Goal: Information Seeking & Learning: Learn about a topic

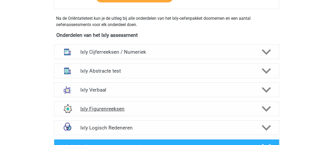
scroll to position [289, 0]
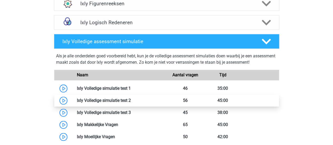
click at [131, 103] on link at bounding box center [131, 100] width 0 height 5
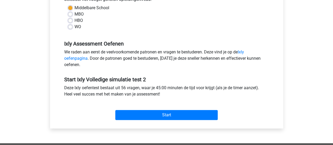
scroll to position [211, 0]
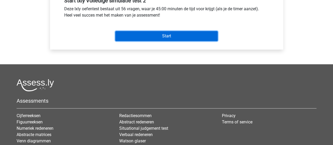
click at [208, 34] on input "Start" at bounding box center [166, 36] width 102 height 10
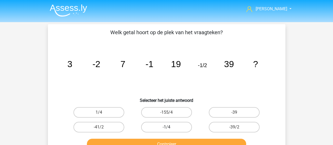
click at [172, 123] on label "-1/4" at bounding box center [166, 127] width 51 height 11
click at [170, 127] on input "-1/4" at bounding box center [167, 128] width 3 height 3
radio input "true"
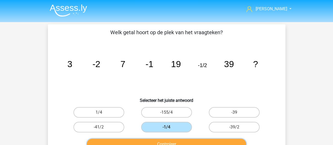
click at [182, 141] on button "Controleer" at bounding box center [166, 144] width 159 height 11
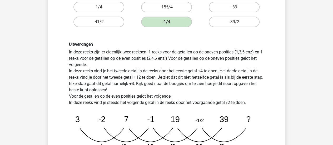
scroll to position [132, 0]
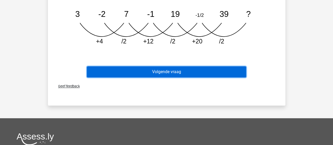
click at [216, 71] on button "Volgende vraag" at bounding box center [166, 71] width 159 height 11
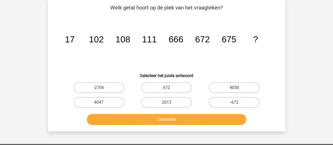
scroll to position [24, 0]
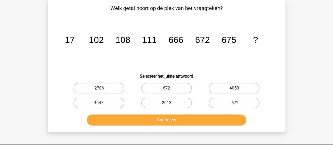
click at [235, 88] on label "4050" at bounding box center [234, 88] width 51 height 11
click at [235, 88] on input "4050" at bounding box center [235, 89] width 3 height 3
radio input "true"
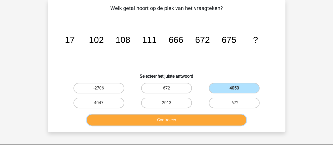
click at [216, 118] on button "Controleer" at bounding box center [166, 119] width 159 height 11
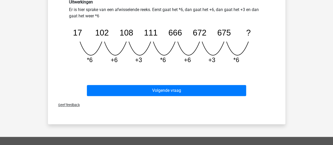
scroll to position [156, 0]
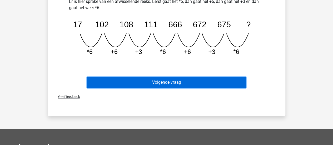
drag, startPoint x: 222, startPoint y: 84, endPoint x: 225, endPoint y: 87, distance: 4.5
click at [225, 87] on button "Volgende vraag" at bounding box center [166, 82] width 159 height 11
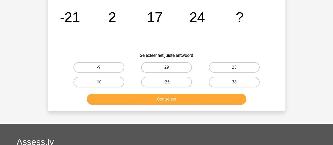
scroll to position [24, 0]
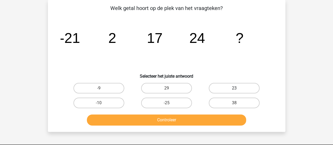
click at [253, 90] on label "23" at bounding box center [234, 88] width 51 height 11
click at [238, 90] on input "23" at bounding box center [235, 89] width 3 height 3
radio input "true"
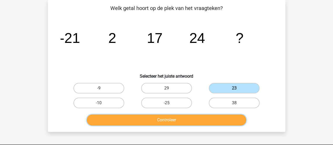
click at [224, 116] on button "Controleer" at bounding box center [166, 119] width 159 height 11
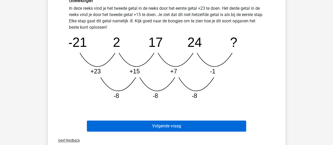
scroll to position [156, 0]
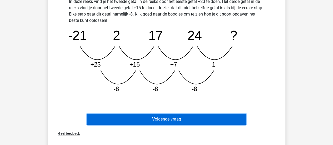
click at [210, 120] on button "Volgende vraag" at bounding box center [166, 119] width 159 height 11
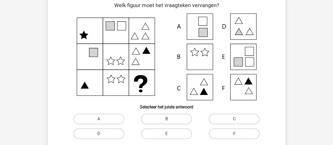
scroll to position [24, 0]
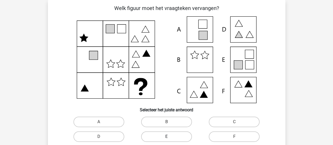
click at [177, 134] on label "E" at bounding box center [166, 136] width 51 height 11
click at [170, 137] on input "E" at bounding box center [167, 138] width 3 height 3
radio input "true"
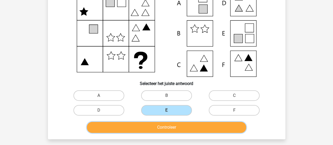
click at [184, 126] on button "Controleer" at bounding box center [166, 127] width 159 height 11
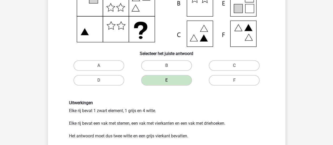
scroll to position [156, 0]
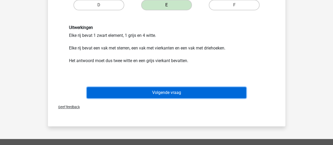
click at [175, 92] on button "Volgende vraag" at bounding box center [166, 92] width 159 height 11
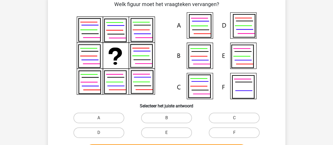
scroll to position [24, 0]
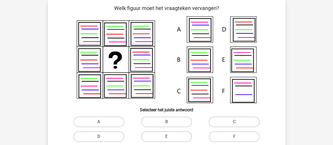
click at [106, 137] on label "D" at bounding box center [98, 136] width 51 height 11
click at [102, 137] on input "D" at bounding box center [100, 138] width 3 height 3
radio input "true"
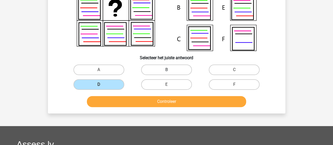
scroll to position [77, 0]
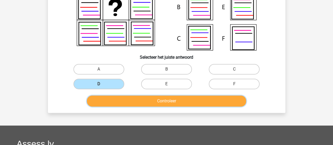
click at [149, 103] on button "Controleer" at bounding box center [166, 101] width 159 height 11
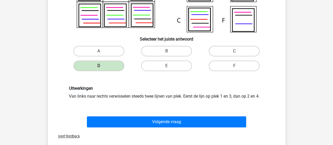
scroll to position [103, 0]
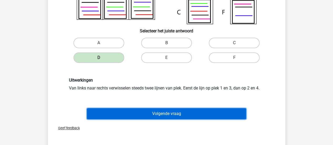
click at [146, 112] on button "Volgende vraag" at bounding box center [166, 113] width 159 height 11
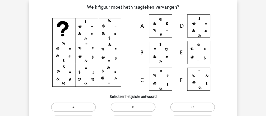
scroll to position [24, 0]
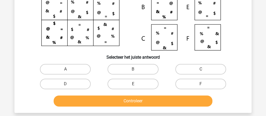
scroll to position [87, 0]
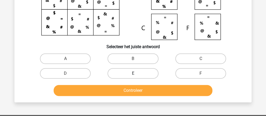
click at [131, 71] on label "E" at bounding box center [133, 73] width 51 height 11
click at [133, 73] on input "E" at bounding box center [134, 74] width 3 height 3
radio input "true"
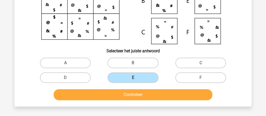
scroll to position [108, 0]
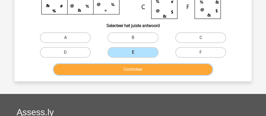
click at [140, 67] on button "Controleer" at bounding box center [133, 69] width 159 height 11
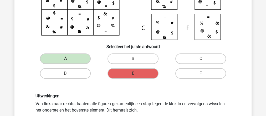
scroll to position [151, 0]
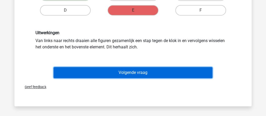
click at [127, 72] on button "Volgende vraag" at bounding box center [133, 72] width 159 height 11
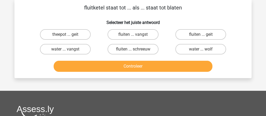
scroll to position [24, 0]
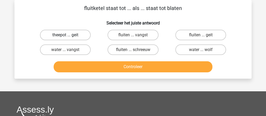
click at [66, 38] on label "theepot ... geit" at bounding box center [65, 35] width 51 height 11
click at [66, 38] on input "theepot ... geit" at bounding box center [67, 36] width 3 height 3
radio input "true"
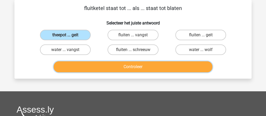
click at [85, 67] on button "Controleer" at bounding box center [133, 66] width 159 height 11
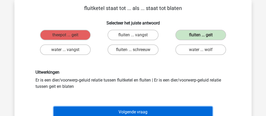
click at [138, 112] on button "Volgende vraag" at bounding box center [133, 112] width 159 height 11
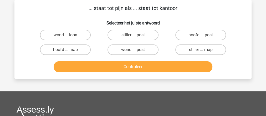
click at [203, 35] on input "hoofd ... post" at bounding box center [202, 36] width 3 height 3
radio input "true"
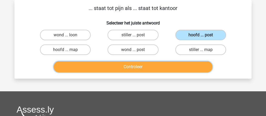
click at [172, 66] on button "Controleer" at bounding box center [133, 66] width 159 height 11
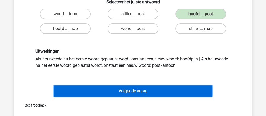
click at [171, 86] on button "Volgende vraag" at bounding box center [133, 91] width 159 height 11
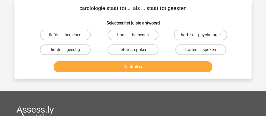
click at [185, 36] on label "harten ... psychologie" at bounding box center [200, 35] width 53 height 11
click at [201, 36] on input "harten ... psychologie" at bounding box center [202, 36] width 3 height 3
radio input "true"
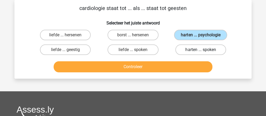
click at [188, 47] on label "harten ... spoken" at bounding box center [201, 49] width 51 height 11
click at [201, 50] on input "harten ... spoken" at bounding box center [202, 51] width 3 height 3
radio input "true"
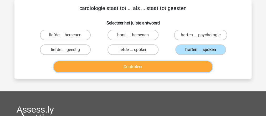
click at [113, 69] on button "Controleer" at bounding box center [133, 66] width 159 height 11
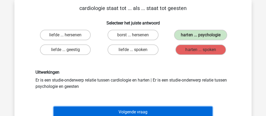
click at [130, 111] on button "Volgende vraag" at bounding box center [133, 112] width 159 height 11
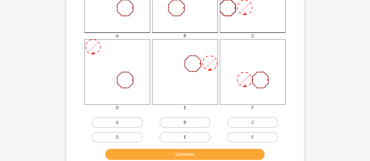
scroll to position [183, 0]
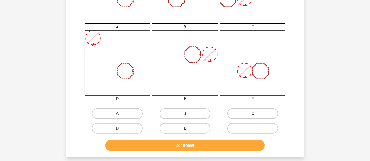
click at [250, 127] on label "F" at bounding box center [252, 128] width 51 height 11
click at [253, 128] on input "F" at bounding box center [254, 129] width 3 height 3
radio input "true"
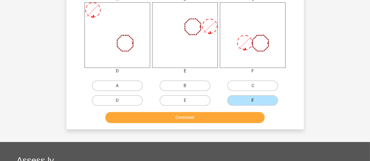
scroll to position [212, 0]
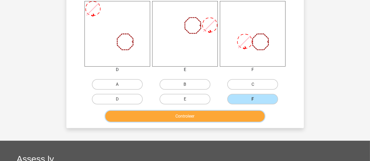
click at [214, 114] on button "Controleer" at bounding box center [184, 116] width 159 height 11
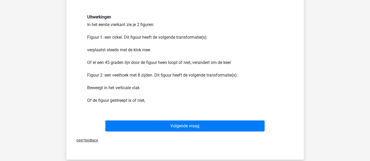
scroll to position [358, 0]
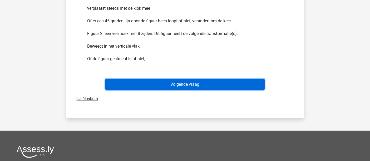
click at [199, 83] on button "Volgende vraag" at bounding box center [184, 84] width 159 height 11
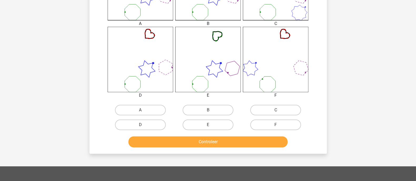
scroll to position [197, 0]
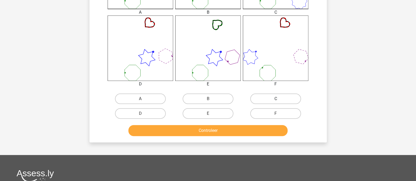
click at [263, 94] on label "C" at bounding box center [275, 99] width 51 height 11
click at [276, 99] on input "C" at bounding box center [277, 100] width 3 height 3
radio input "true"
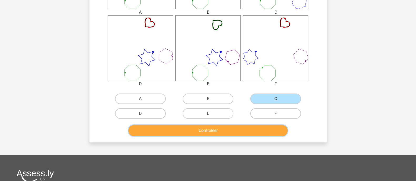
click at [237, 127] on button "Controleer" at bounding box center [207, 130] width 159 height 11
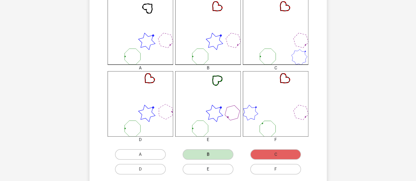
scroll to position [131, 0]
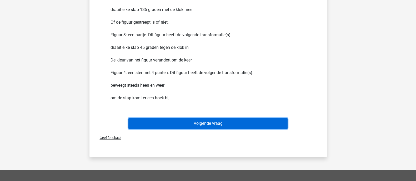
click at [220, 121] on button "Volgende vraag" at bounding box center [207, 123] width 159 height 11
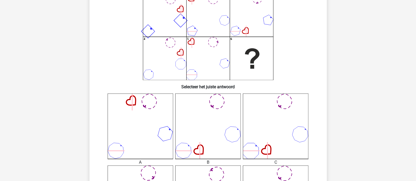
scroll to position [24, 0]
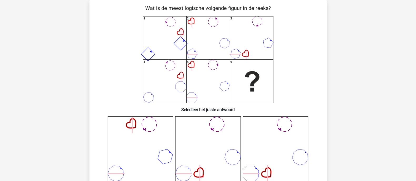
click at [169, 70] on icon "1 2 3 4 5 6" at bounding box center [208, 59] width 212 height 87
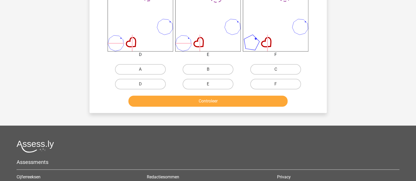
scroll to position [230, 0]
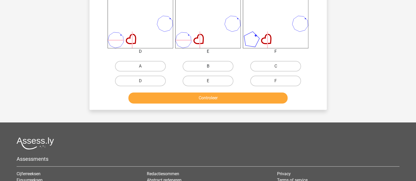
click at [204, 66] on label "B" at bounding box center [208, 66] width 51 height 11
click at [208, 66] on input "B" at bounding box center [209, 67] width 3 height 3
radio input "true"
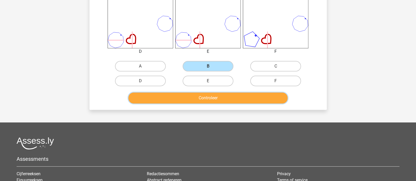
click at [206, 100] on button "Controleer" at bounding box center [207, 98] width 159 height 11
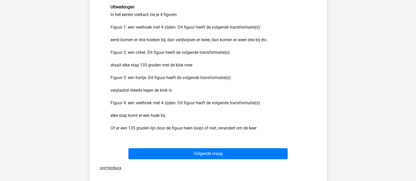
scroll to position [362, 0]
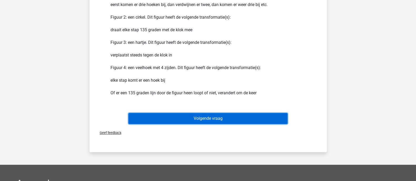
click at [223, 118] on button "Volgende vraag" at bounding box center [207, 118] width 159 height 11
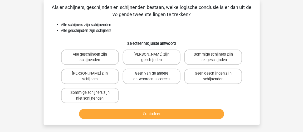
scroll to position [24, 0]
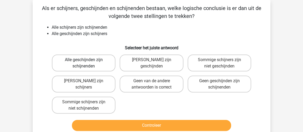
click at [90, 61] on label "Alle geschijnden zijn schijnenden" at bounding box center [83, 62] width 63 height 17
click at [87, 61] on input "Alle geschijnden zijn schijnenden" at bounding box center [85, 61] width 3 height 3
radio input "true"
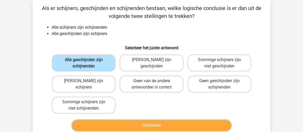
click at [176, 122] on button "Controleer" at bounding box center [151, 125] width 159 height 11
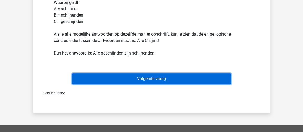
click at [176, 74] on button "Volgende vraag" at bounding box center [151, 78] width 159 height 11
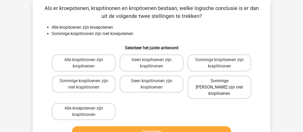
click at [233, 79] on label "Sommige krapitinonen zijn niet kropitoenen" at bounding box center [218, 87] width 63 height 23
click at [222, 81] on input "Sommige krapitinonen zijn niet kropitoenen" at bounding box center [220, 82] width 3 height 3
radio input "true"
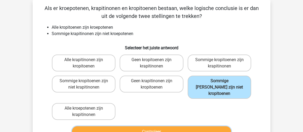
click at [204, 126] on button "Controleer" at bounding box center [151, 131] width 159 height 11
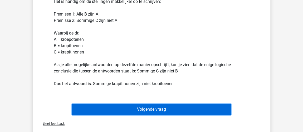
click at [203, 107] on button "Volgende vraag" at bounding box center [151, 109] width 159 height 11
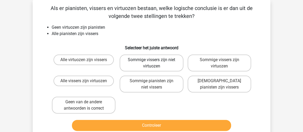
click at [174, 62] on label "Sommige vissers zijn niet virtuozen" at bounding box center [150, 62] width 63 height 17
click at [155, 62] on input "Sommige vissers zijn niet virtuozen" at bounding box center [152, 61] width 3 height 3
radio input "true"
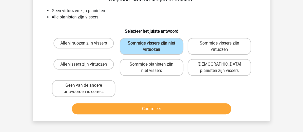
scroll to position [48, 0]
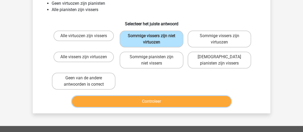
click at [203, 99] on button "Controleer" at bounding box center [151, 101] width 159 height 11
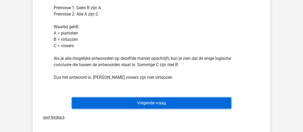
click at [187, 105] on button "Volgende vraag" at bounding box center [151, 102] width 159 height 11
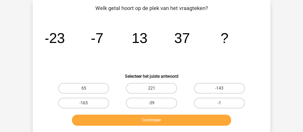
scroll to position [24, 0]
click at [96, 91] on label "65" at bounding box center [83, 88] width 51 height 11
click at [87, 91] on input "65" at bounding box center [85, 89] width 3 height 3
radio input "true"
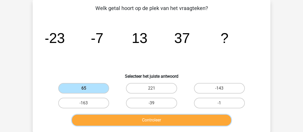
click at [110, 115] on button "Controleer" at bounding box center [151, 119] width 159 height 11
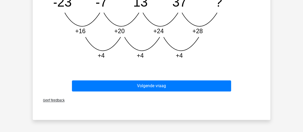
scroll to position [192, 0]
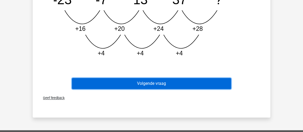
click at [171, 85] on button "Volgende vraag" at bounding box center [151, 83] width 159 height 11
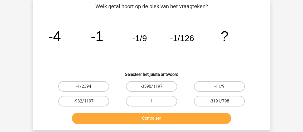
scroll to position [24, 0]
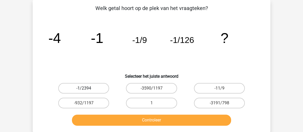
click at [94, 88] on label "-1/2394" at bounding box center [83, 88] width 51 height 11
click at [87, 88] on input "-1/2394" at bounding box center [85, 89] width 3 height 3
radio input "true"
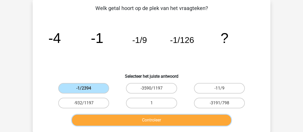
click at [166, 119] on button "Controleer" at bounding box center [151, 119] width 159 height 11
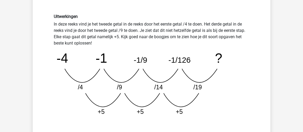
scroll to position [144, 0]
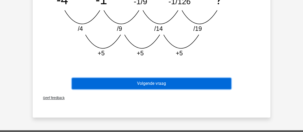
click at [165, 81] on button "Volgende vraag" at bounding box center [151, 83] width 159 height 11
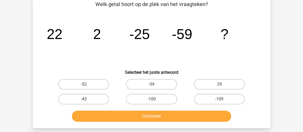
scroll to position [24, 0]
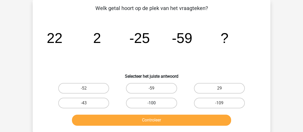
click at [129, 101] on label "-100" at bounding box center [151, 103] width 51 height 11
click at [151, 103] on input "-100" at bounding box center [152, 104] width 3 height 3
radio input "true"
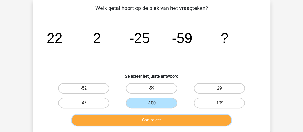
click at [131, 121] on button "Controleer" at bounding box center [151, 119] width 159 height 11
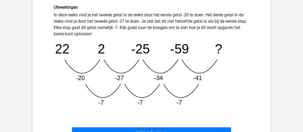
scroll to position [144, 0]
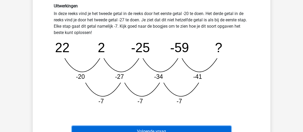
click at [174, 128] on button "Volgende vraag" at bounding box center [151, 131] width 159 height 11
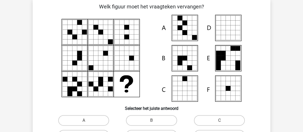
scroll to position [24, 0]
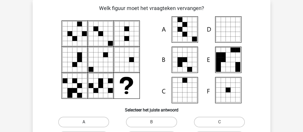
click at [91, 120] on label "A" at bounding box center [83, 122] width 51 height 11
click at [87, 122] on input "A" at bounding box center [85, 123] width 3 height 3
radio input "true"
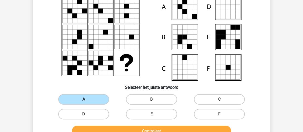
scroll to position [72, 0]
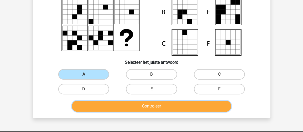
click at [146, 107] on button "Controleer" at bounding box center [151, 106] width 159 height 11
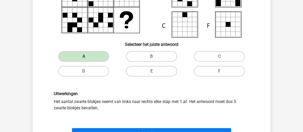
scroll to position [144, 0]
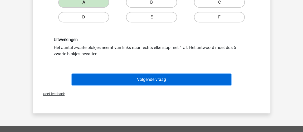
click at [126, 78] on button "Volgende vraag" at bounding box center [151, 79] width 159 height 11
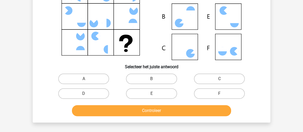
scroll to position [72, 0]
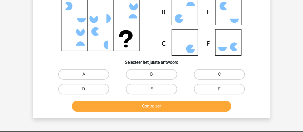
click at [84, 86] on label "D" at bounding box center [83, 89] width 51 height 11
click at [84, 89] on input "D" at bounding box center [85, 90] width 3 height 3
radio input "true"
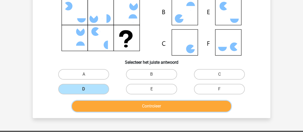
click at [118, 105] on button "Controleer" at bounding box center [151, 106] width 159 height 11
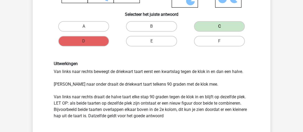
scroll to position [192, 0]
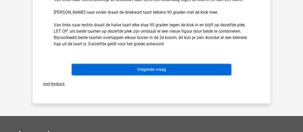
click at [136, 72] on button "Volgende vraag" at bounding box center [151, 69] width 159 height 11
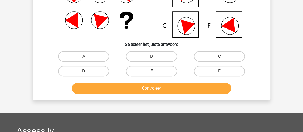
scroll to position [96, 0]
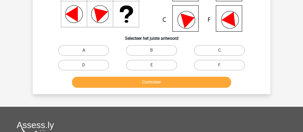
click at [97, 51] on label "A" at bounding box center [83, 50] width 51 height 11
click at [87, 51] on input "A" at bounding box center [85, 51] width 3 height 3
radio input "true"
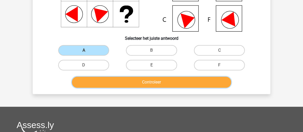
click at [118, 80] on button "Controleer" at bounding box center [151, 82] width 159 height 11
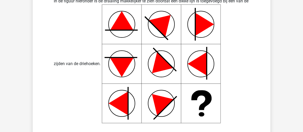
scroll to position [287, 0]
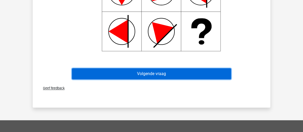
click at [174, 75] on button "Volgende vraag" at bounding box center [151, 73] width 159 height 11
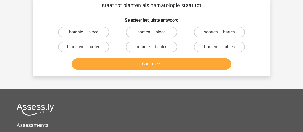
scroll to position [24, 0]
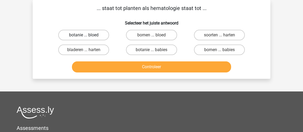
click at [58, 36] on label "botanie ... bloed" at bounding box center [83, 35] width 51 height 11
click at [84, 36] on input "botanie ... bloed" at bounding box center [85, 36] width 3 height 3
radio input "true"
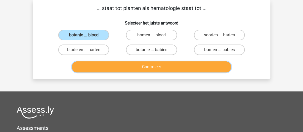
click at [162, 70] on button "Controleer" at bounding box center [151, 66] width 159 height 11
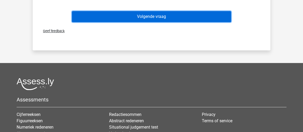
click at [168, 16] on button "Volgende vraag" at bounding box center [151, 16] width 159 height 11
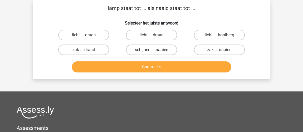
click at [156, 50] on label "schijnen ... naaien" at bounding box center [151, 49] width 51 height 11
click at [155, 50] on input "schijnen ... naaien" at bounding box center [152, 51] width 3 height 3
radio input "true"
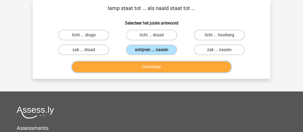
click at [165, 66] on button "Controleer" at bounding box center [151, 66] width 159 height 11
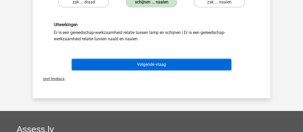
click at [177, 63] on button "Volgende vraag" at bounding box center [151, 64] width 159 height 11
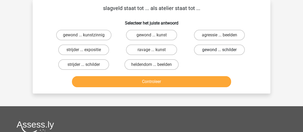
click at [218, 53] on label "gewond ... schilder" at bounding box center [219, 49] width 51 height 11
click at [219, 53] on input "gewond ... schilder" at bounding box center [220, 51] width 3 height 3
radio input "true"
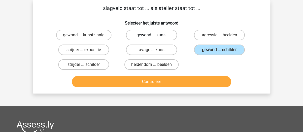
click at [164, 38] on label "gewond ... kunst" at bounding box center [151, 35] width 51 height 11
click at [155, 38] on input "gewond ... kunst" at bounding box center [152, 36] width 3 height 3
radio input "true"
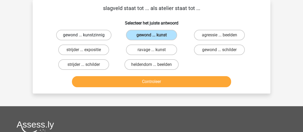
click at [87, 39] on label "gewond ... kunstzinnig" at bounding box center [83, 35] width 55 height 11
click at [87, 38] on input "gewond ... kunstzinnig" at bounding box center [85, 36] width 3 height 3
radio input "true"
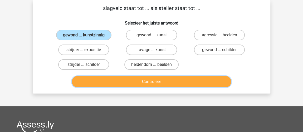
click at [119, 78] on button "Controleer" at bounding box center [151, 81] width 159 height 11
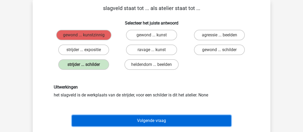
click at [140, 120] on button "Volgende vraag" at bounding box center [151, 120] width 159 height 11
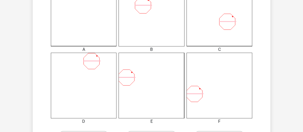
scroll to position [168, 0]
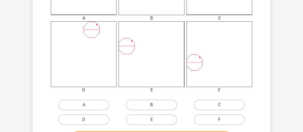
click at [146, 101] on label "B" at bounding box center [151, 104] width 51 height 11
click at [151, 105] on input "B" at bounding box center [152, 106] width 3 height 3
radio input "true"
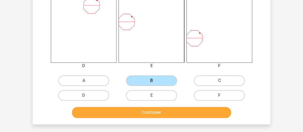
scroll to position [239, 0]
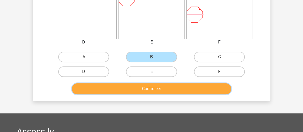
click at [137, 90] on button "Controleer" at bounding box center [151, 88] width 159 height 11
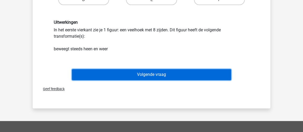
click at [149, 75] on button "Volgende vraag" at bounding box center [151, 74] width 159 height 11
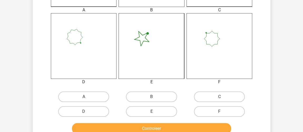
scroll to position [216, 0]
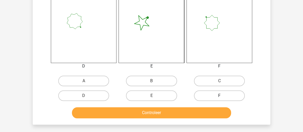
drag, startPoint x: 220, startPoint y: 96, endPoint x: 218, endPoint y: 94, distance: 3.3
click at [220, 96] on input "F" at bounding box center [220, 97] width 3 height 3
radio input "true"
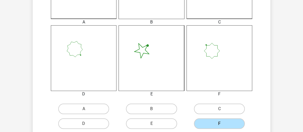
scroll to position [192, 0]
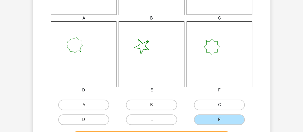
click at [218, 101] on label "C" at bounding box center [219, 104] width 51 height 11
click at [219, 105] on input "C" at bounding box center [220, 106] width 3 height 3
radio input "true"
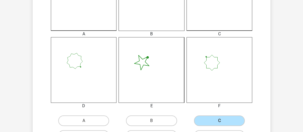
scroll to position [216, 0]
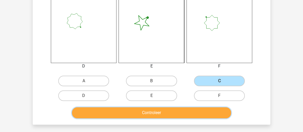
click at [181, 111] on button "Controleer" at bounding box center [151, 112] width 159 height 11
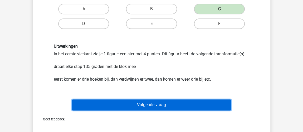
click at [187, 108] on button "Volgende vraag" at bounding box center [151, 104] width 159 height 11
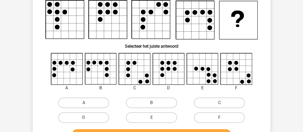
scroll to position [48, 0]
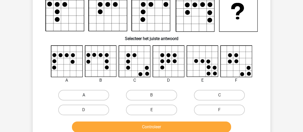
click at [74, 91] on label "A" at bounding box center [83, 95] width 51 height 11
click at [84, 95] on input "A" at bounding box center [85, 96] width 3 height 3
radio input "true"
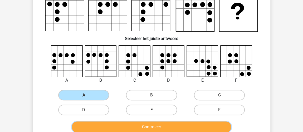
click at [97, 123] on button "Controleer" at bounding box center [151, 126] width 159 height 11
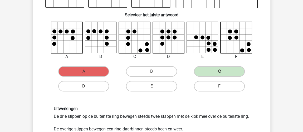
scroll to position [24, 0]
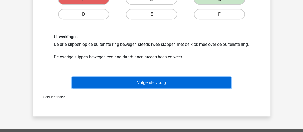
click at [112, 88] on button "Volgende vraag" at bounding box center [151, 82] width 159 height 11
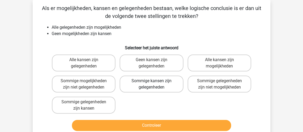
click at [175, 84] on label "Sommige kansen zijn gelegenheden" at bounding box center [150, 84] width 63 height 17
click at [155, 84] on input "Sommige kansen zijn gelegenheden" at bounding box center [152, 82] width 3 height 3
radio input "true"
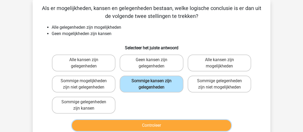
click at [110, 120] on button "Controleer" at bounding box center [151, 125] width 159 height 11
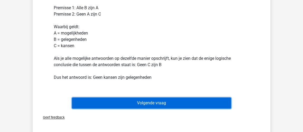
click at [153, 106] on button "Volgende vraag" at bounding box center [151, 102] width 159 height 11
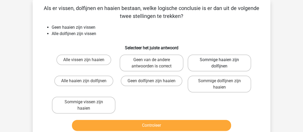
click at [230, 69] on label "Sommige haaien zijn dolfijnen" at bounding box center [218, 62] width 63 height 17
click at [222, 63] on input "Sommige haaien zijn dolfijnen" at bounding box center [220, 61] width 3 height 3
radio input "true"
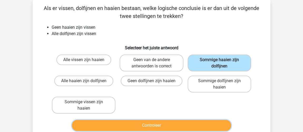
click at [187, 123] on button "Controleer" at bounding box center [151, 125] width 159 height 11
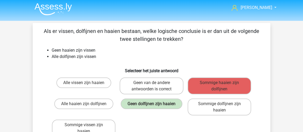
scroll to position [0, 0]
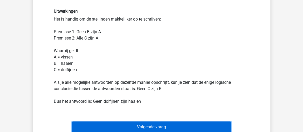
click at [168, 126] on button "Volgende vraag" at bounding box center [151, 126] width 159 height 11
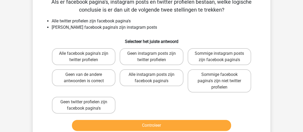
scroll to position [24, 0]
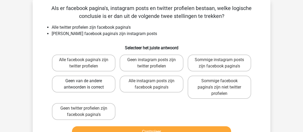
click at [106, 79] on label "Geen van de andere antwoorden is correct" at bounding box center [83, 84] width 63 height 17
click at [87, 81] on input "Geen van de andere antwoorden is correct" at bounding box center [85, 82] width 3 height 3
radio input "true"
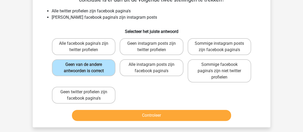
scroll to position [48, 0]
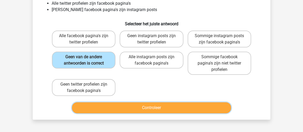
click at [148, 109] on button "Controleer" at bounding box center [151, 107] width 159 height 11
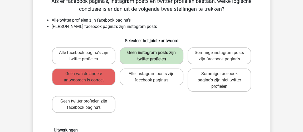
scroll to position [24, 0]
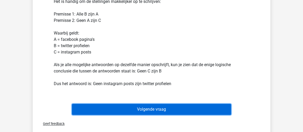
click at [157, 107] on button "Volgende vraag" at bounding box center [151, 109] width 159 height 11
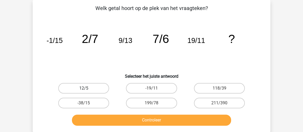
click at [71, 87] on label "12/5" at bounding box center [83, 88] width 51 height 11
click at [84, 88] on input "12/5" at bounding box center [85, 89] width 3 height 3
radio input "true"
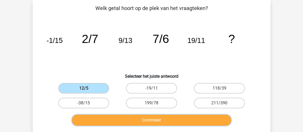
click at [109, 119] on button "Controleer" at bounding box center [151, 119] width 159 height 11
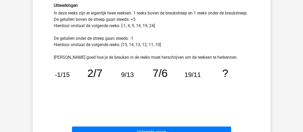
scroll to position [144, 0]
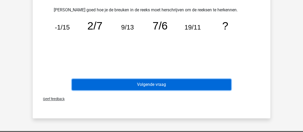
click at [202, 86] on button "Volgende vraag" at bounding box center [151, 84] width 159 height 11
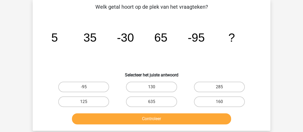
scroll to position [24, 0]
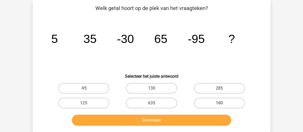
click at [214, 106] on label "160" at bounding box center [219, 103] width 51 height 11
click at [219, 106] on input "160" at bounding box center [220, 104] width 3 height 3
radio input "true"
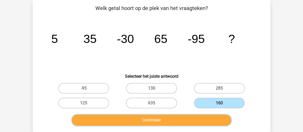
click at [197, 122] on button "Controleer" at bounding box center [151, 119] width 159 height 11
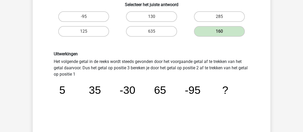
scroll to position [168, 0]
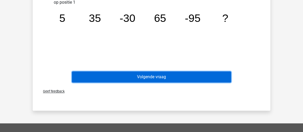
click at [189, 78] on button "Volgende vraag" at bounding box center [151, 76] width 159 height 11
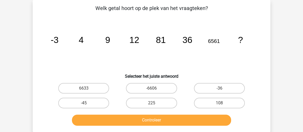
scroll to position [24, 0]
click at [207, 104] on label "108" at bounding box center [219, 103] width 51 height 11
click at [219, 104] on input "108" at bounding box center [220, 104] width 3 height 3
radio input "true"
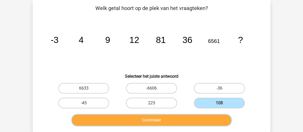
click at [185, 120] on button "Controleer" at bounding box center [151, 119] width 159 height 11
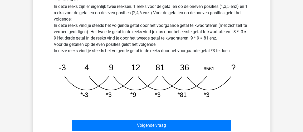
scroll to position [168, 0]
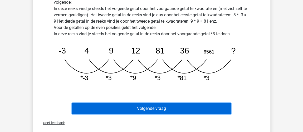
click at [184, 109] on button "Volgende vraag" at bounding box center [151, 108] width 159 height 11
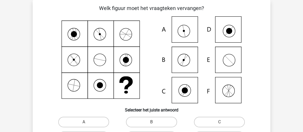
scroll to position [24, 0]
click at [93, 125] on label "A" at bounding box center [83, 122] width 51 height 11
click at [87, 125] on input "A" at bounding box center [85, 123] width 3 height 3
radio input "true"
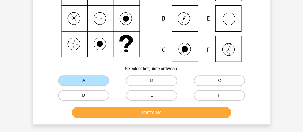
scroll to position [72, 0]
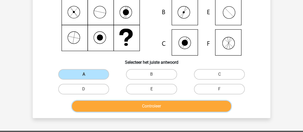
click at [143, 107] on button "Controleer" at bounding box center [151, 106] width 159 height 11
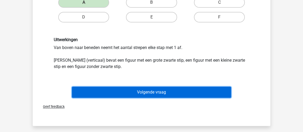
click at [148, 93] on button "Volgende vraag" at bounding box center [151, 92] width 159 height 11
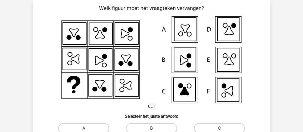
scroll to position [24, 0]
click at [102, 59] on icon at bounding box center [100, 60] width 23 height 22
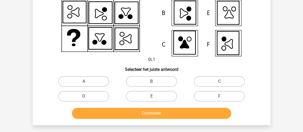
scroll to position [72, 0]
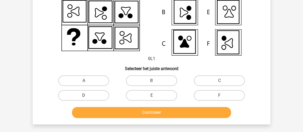
click at [74, 94] on label "D" at bounding box center [83, 95] width 51 height 11
click at [84, 95] on input "D" at bounding box center [85, 96] width 3 height 3
radio input "true"
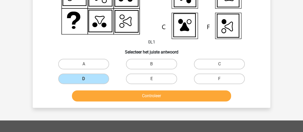
scroll to position [96, 0]
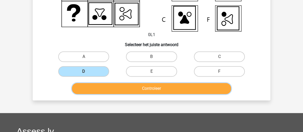
click at [138, 93] on button "Controleer" at bounding box center [151, 88] width 159 height 11
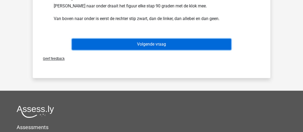
click at [127, 43] on button "Volgende vraag" at bounding box center [151, 44] width 159 height 11
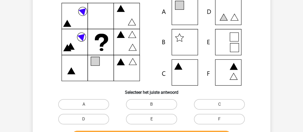
scroll to position [72, 0]
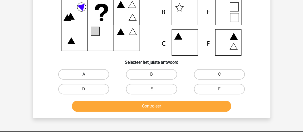
click at [70, 71] on label "A" at bounding box center [83, 74] width 51 height 11
click at [84, 74] on input "A" at bounding box center [85, 75] width 3 height 3
radio input "true"
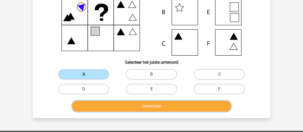
click at [123, 105] on button "Controleer" at bounding box center [151, 106] width 159 height 11
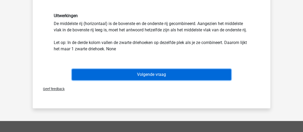
click at [114, 74] on button "Volgende vraag" at bounding box center [151, 74] width 159 height 11
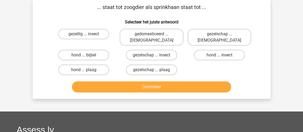
scroll to position [24, 0]
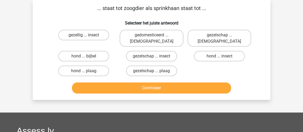
click at [219, 56] on input "hond ... insect" at bounding box center [220, 57] width 3 height 3
radio input "true"
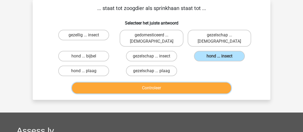
click at [107, 82] on button "Controleer" at bounding box center [151, 87] width 159 height 11
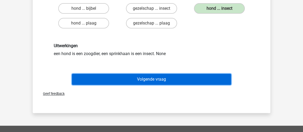
click at [112, 74] on button "Volgende vraag" at bounding box center [151, 79] width 159 height 11
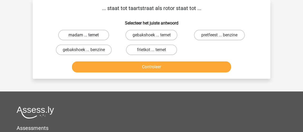
click at [95, 37] on label "madam ... temet" at bounding box center [83, 35] width 51 height 11
click at [87, 37] on input "madam ... temet" at bounding box center [85, 36] width 3 height 3
radio input "true"
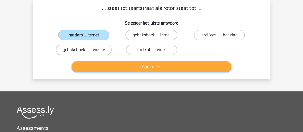
click at [119, 64] on button "Controleer" at bounding box center [151, 66] width 159 height 11
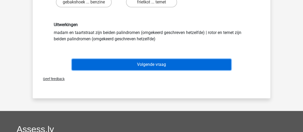
click at [121, 63] on button "Volgende vraag" at bounding box center [151, 64] width 159 height 11
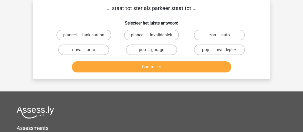
click at [217, 34] on label "zon ... auto" at bounding box center [219, 35] width 51 height 11
click at [219, 35] on input "zon ... auto" at bounding box center [220, 36] width 3 height 3
radio input "true"
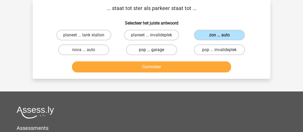
click at [149, 49] on label "pop ... garage" at bounding box center [151, 49] width 51 height 11
click at [151, 50] on input "pop ... garage" at bounding box center [152, 51] width 3 height 3
radio input "true"
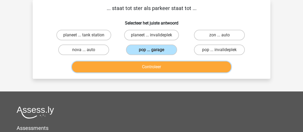
click at [159, 70] on button "Controleer" at bounding box center [151, 66] width 159 height 11
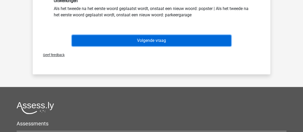
click at [168, 42] on button "Volgende vraag" at bounding box center [151, 40] width 159 height 11
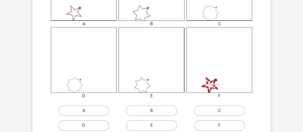
scroll to position [216, 0]
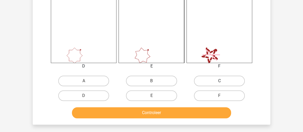
drag, startPoint x: 206, startPoint y: 77, endPoint x: 203, endPoint y: 80, distance: 3.7
click at [206, 77] on label "C" at bounding box center [219, 81] width 51 height 11
click at [219, 81] on input "C" at bounding box center [220, 82] width 3 height 3
radio input "true"
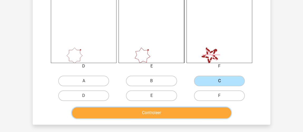
click at [178, 115] on button "Controleer" at bounding box center [151, 112] width 159 height 11
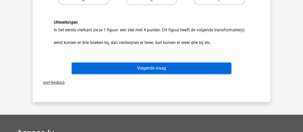
click at [178, 67] on button "Volgende vraag" at bounding box center [151, 68] width 159 height 11
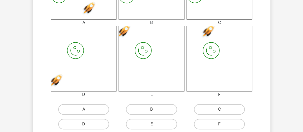
scroll to position [192, 0]
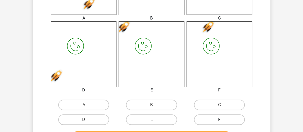
click at [208, 118] on label "F" at bounding box center [219, 119] width 51 height 11
click at [219, 119] on input "F" at bounding box center [220, 120] width 3 height 3
radio input "true"
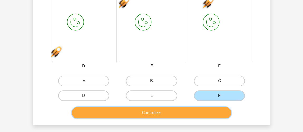
click at [198, 109] on button "Controleer" at bounding box center [151, 112] width 159 height 11
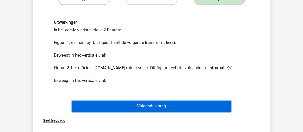
click at [195, 104] on button "Volgende vraag" at bounding box center [151, 106] width 159 height 11
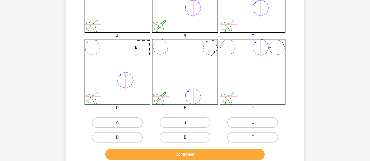
scroll to position [175, 0]
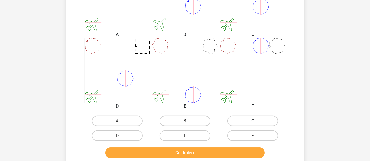
click at [256, 123] on label "C" at bounding box center [252, 121] width 51 height 11
click at [256, 123] on input "C" at bounding box center [254, 122] width 3 height 3
radio input "true"
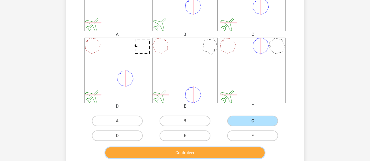
click at [253, 145] on button "Controleer" at bounding box center [184, 152] width 159 height 11
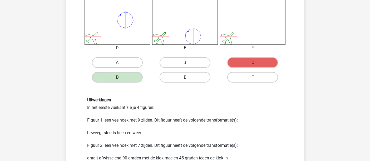
scroll to position [263, 0]
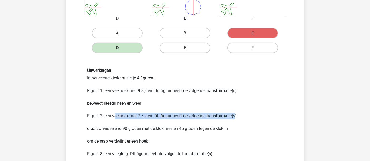
drag, startPoint x: 113, startPoint y: 116, endPoint x: 235, endPoint y: 115, distance: 121.9
click at [235, 115] on div "Uitwerkingen In het eerste vierkant zie je 4 figuren: Figuur 1: een veelhoek me…" at bounding box center [184, 138] width 203 height 140
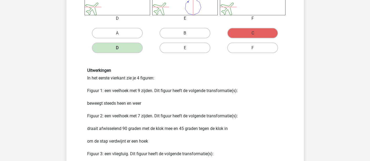
click at [122, 128] on div "Uitwerkingen In het eerste vierkant zie je 4 figuren: Figuur 1: een veelhoek me…" at bounding box center [184, 138] width 203 height 140
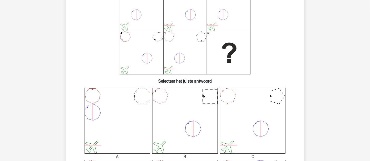
scroll to position [58, 0]
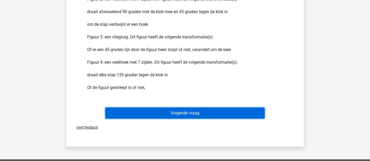
click at [221, 113] on button "Volgende vraag" at bounding box center [184, 113] width 159 height 11
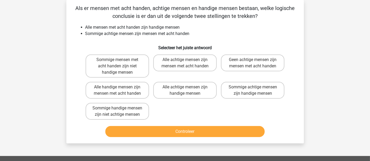
scroll to position [24, 0]
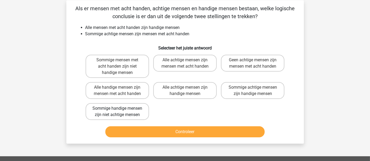
click at [105, 109] on label "Sommige handige mensen zijn niet achtige mensen" at bounding box center [117, 111] width 63 height 17
click at [117, 109] on input "Sommige handige mensen zijn niet achtige mensen" at bounding box center [118, 109] width 3 height 3
radio input "true"
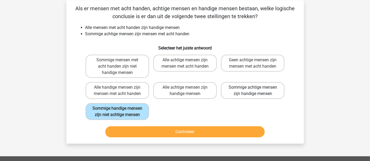
click at [267, 90] on label "Sommige achtige mensen zijn handige mensen" at bounding box center [252, 90] width 63 height 17
click at [256, 90] on input "Sommige achtige mensen zijn handige mensen" at bounding box center [254, 88] width 3 height 3
radio input "true"
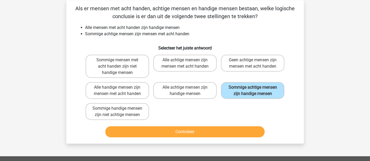
click at [274, 123] on div "Controleer" at bounding box center [185, 130] width 221 height 17
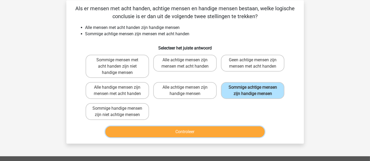
click at [259, 135] on button "Controleer" at bounding box center [184, 131] width 159 height 11
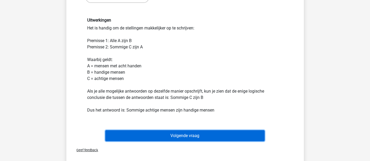
drag, startPoint x: 259, startPoint y: 135, endPoint x: 254, endPoint y: 133, distance: 5.2
click at [259, 135] on button "Volgende vraag" at bounding box center [184, 135] width 159 height 11
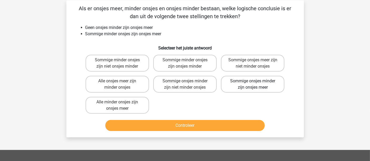
click at [258, 84] on label "Sommige onsjes minder zijn onsjes meer" at bounding box center [252, 84] width 63 height 17
click at [256, 84] on input "Sommige onsjes minder zijn onsjes meer" at bounding box center [254, 82] width 3 height 3
radio input "true"
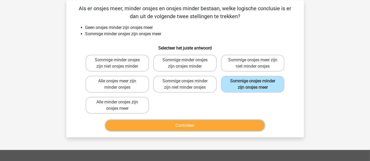
click at [226, 126] on button "Controleer" at bounding box center [184, 125] width 159 height 11
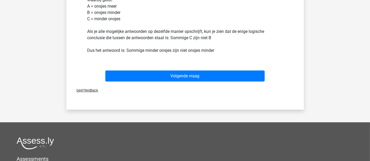
scroll to position [199, 0]
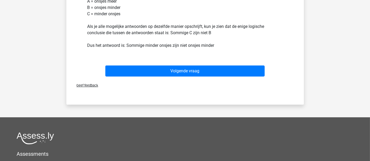
click at [212, 77] on div "Volgende vraag" at bounding box center [184, 72] width 203 height 13
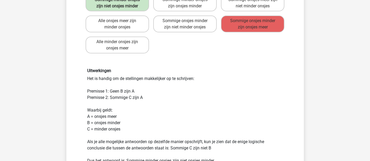
scroll to position [170, 0]
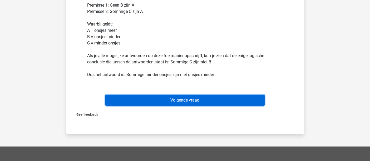
click at [221, 103] on button "Volgende vraag" at bounding box center [184, 100] width 159 height 11
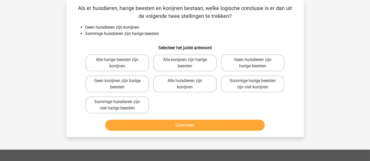
scroll to position [24, 0]
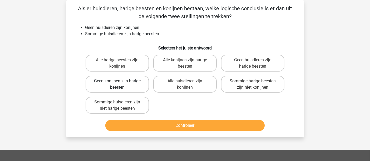
click at [139, 84] on label "Geen konijnen zijn harige beesten" at bounding box center [117, 84] width 63 height 17
click at [121, 84] on input "Geen konijnen zijn harige beesten" at bounding box center [118, 82] width 3 height 3
radio input "true"
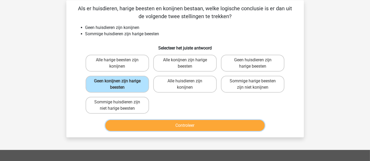
click at [173, 127] on button "Controleer" at bounding box center [184, 125] width 159 height 11
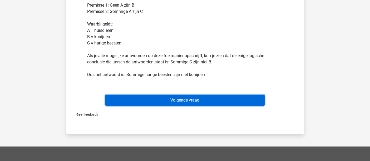
click at [221, 98] on button "Volgende vraag" at bounding box center [184, 100] width 159 height 11
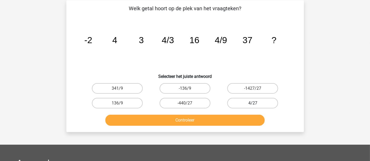
click at [254, 100] on label "4/27" at bounding box center [252, 103] width 51 height 11
click at [254, 103] on input "4/27" at bounding box center [254, 104] width 3 height 3
radio input "true"
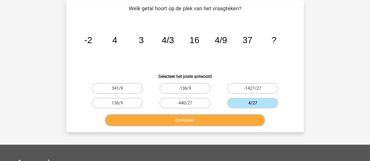
click at [249, 117] on button "Controleer" at bounding box center [184, 120] width 159 height 11
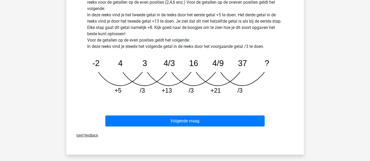
scroll to position [170, 0]
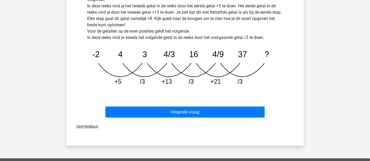
drag, startPoint x: 268, startPoint y: 116, endPoint x: 260, endPoint y: 104, distance: 14.6
click at [266, 112] on div "Volgende vraag" at bounding box center [184, 113] width 203 height 13
click at [246, 104] on div "Volgende vraag" at bounding box center [185, 110] width 221 height 17
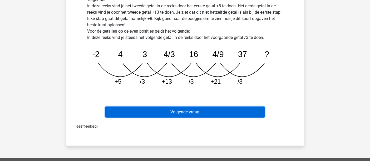
click at [249, 111] on button "Volgende vraag" at bounding box center [184, 112] width 159 height 11
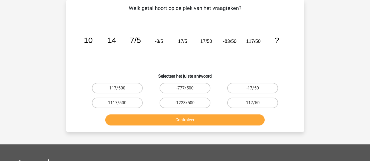
scroll to position [24, 0]
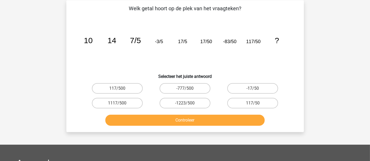
click at [177, 56] on icon "image/svg+xml 10 14 7/5 -3/5 17/5 17/50 -83/50 117/50 ?" at bounding box center [185, 43] width 212 height 53
click at [116, 62] on icon "image/svg+xml 10 14 7/5 -3/5 17/5 17/50 -83/50 117/50 ?" at bounding box center [185, 43] width 212 height 53
click at [207, 51] on icon "image/svg+xml 10 14 7/5 -3/5 17/5 17/50 -83/50 117/50 ?" at bounding box center [185, 43] width 212 height 53
click at [232, 51] on icon "image/svg+xml 10 14 7/5 -3/5 17/5 17/50 -83/50 117/50 ?" at bounding box center [185, 43] width 212 height 53
click at [184, 50] on icon "image/svg+xml 10 14 7/5 -3/5 17/5 17/50 -83/50 117/50 ?" at bounding box center [185, 43] width 212 height 53
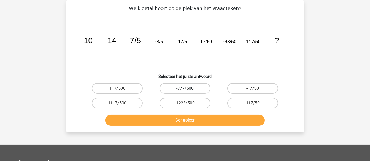
click at [201, 91] on label "-777/500" at bounding box center [184, 88] width 51 height 11
click at [188, 91] on input "-777/500" at bounding box center [186, 89] width 3 height 3
radio input "true"
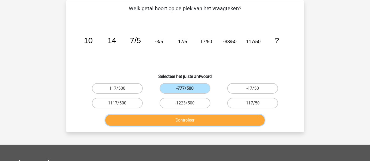
click at [204, 119] on button "Controleer" at bounding box center [184, 120] width 159 height 11
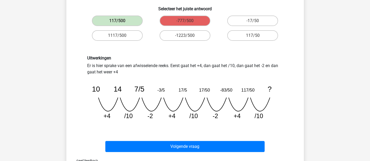
scroll to position [83, 0]
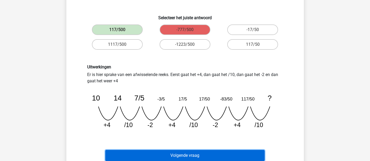
click at [156, 145] on button "Volgende vraag" at bounding box center [184, 155] width 159 height 11
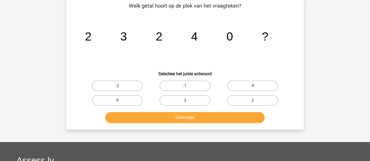
scroll to position [24, 0]
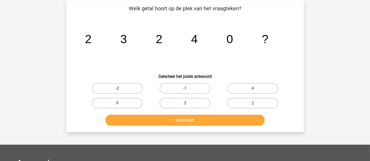
click at [126, 88] on label "-2" at bounding box center [117, 88] width 51 height 11
click at [121, 88] on input "-2" at bounding box center [118, 89] width 3 height 3
radio input "true"
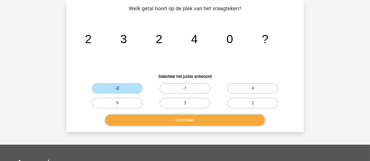
click at [147, 117] on button "Controleer" at bounding box center [184, 120] width 159 height 11
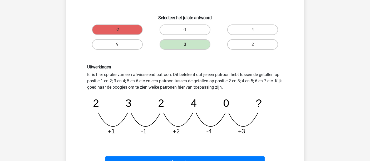
scroll to position [112, 0]
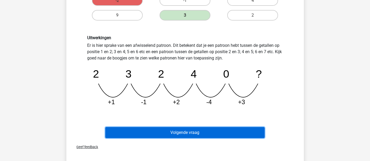
click at [132, 133] on button "Volgende vraag" at bounding box center [184, 132] width 159 height 11
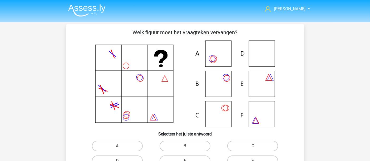
scroll to position [58, 0]
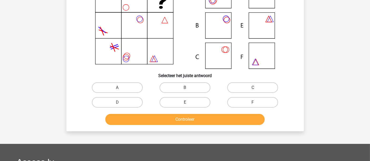
click at [252, 90] on label "C" at bounding box center [252, 87] width 51 height 11
click at [253, 90] on input "C" at bounding box center [254, 89] width 3 height 3
radio input "true"
click at [111, 100] on label "D" at bounding box center [117, 102] width 51 height 11
click at [117, 102] on input "D" at bounding box center [118, 103] width 3 height 3
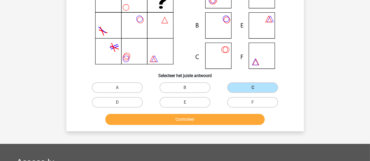
radio input "true"
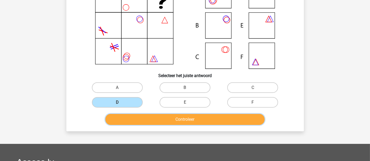
click at [183, 123] on button "Controleer" at bounding box center [184, 119] width 159 height 11
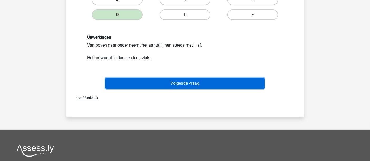
click at [181, 79] on button "Volgende vraag" at bounding box center [184, 83] width 159 height 11
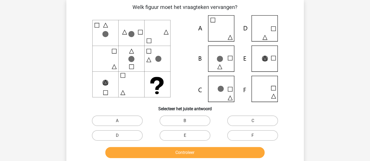
scroll to position [24, 0]
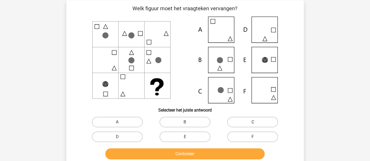
click at [253, 119] on label "C" at bounding box center [252, 122] width 51 height 11
click at [253, 122] on input "C" at bounding box center [254, 123] width 3 height 3
radio input "true"
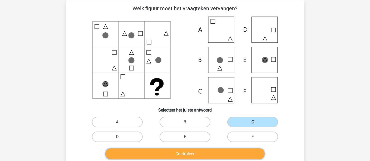
click at [226, 145] on button "Controleer" at bounding box center [184, 153] width 159 height 11
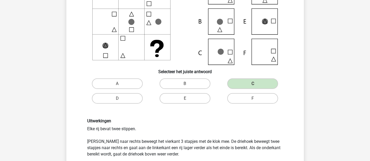
scroll to position [112, 0]
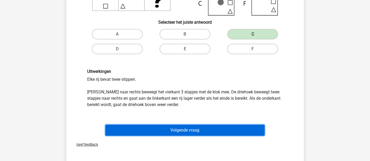
click at [229, 127] on button "Volgende vraag" at bounding box center [184, 130] width 159 height 11
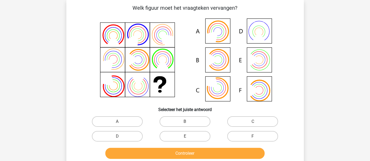
scroll to position [24, 0]
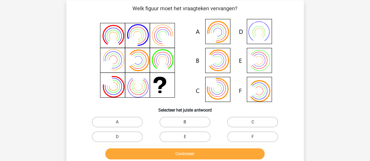
click at [195, 123] on label "B" at bounding box center [184, 122] width 51 height 11
click at [188, 123] on input "B" at bounding box center [186, 123] width 3 height 3
radio input "true"
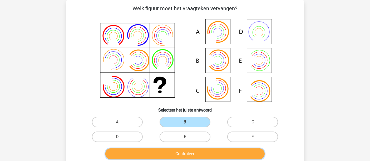
click at [197, 145] on button "Controleer" at bounding box center [184, 153] width 159 height 11
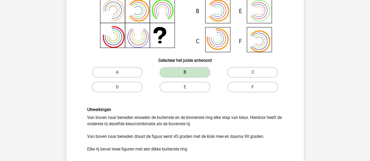
scroll to position [141, 0]
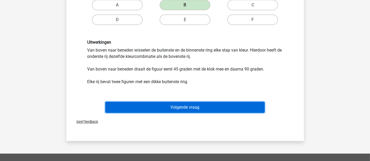
click at [190, 108] on button "Volgende vraag" at bounding box center [184, 107] width 159 height 11
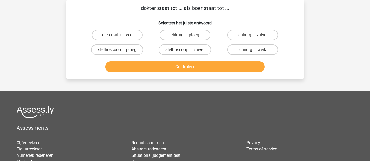
scroll to position [24, 0]
click at [128, 35] on label "dierenarts ... vee" at bounding box center [117, 35] width 51 height 11
click at [121, 35] on input "dierenarts ... vee" at bounding box center [118, 36] width 3 height 3
radio input "true"
click at [151, 67] on button "Controleer" at bounding box center [184, 67] width 159 height 11
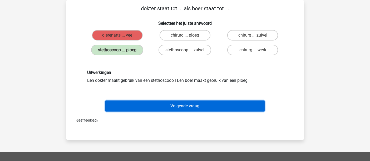
click at [175, 107] on button "Volgende vraag" at bounding box center [184, 106] width 159 height 11
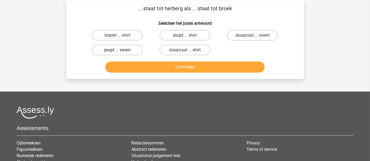
click at [127, 51] on label "jeugd ... zwem" at bounding box center [117, 50] width 51 height 11
click at [121, 51] on input "jeugd ... zwem" at bounding box center [118, 51] width 3 height 3
radio input "true"
click at [131, 64] on button "Controleer" at bounding box center [184, 67] width 159 height 11
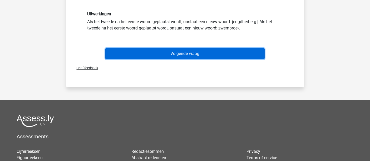
click at [148, 48] on button "Volgende vraag" at bounding box center [184, 53] width 159 height 11
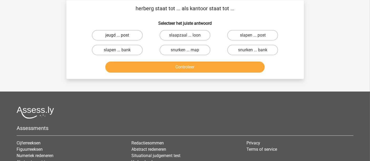
click at [119, 32] on label "jeugd ... post" at bounding box center [117, 35] width 51 height 11
click at [119, 35] on input "jeugd ... post" at bounding box center [118, 36] width 3 height 3
radio input "true"
click at [144, 65] on button "Controleer" at bounding box center [184, 67] width 159 height 11
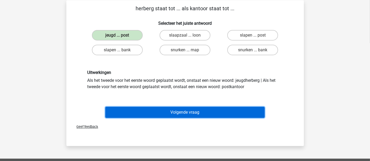
click at [165, 113] on button "Volgende vraag" at bounding box center [184, 112] width 159 height 11
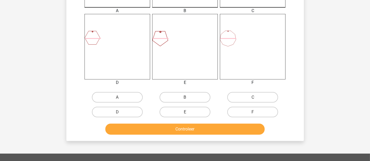
scroll to position [204, 0]
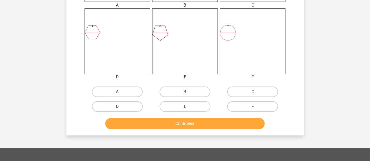
click at [124, 94] on label "A" at bounding box center [117, 92] width 51 height 11
click at [121, 94] on input "A" at bounding box center [118, 93] width 3 height 3
radio input "true"
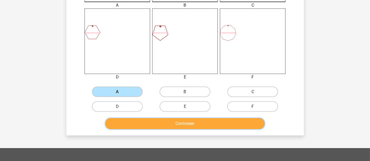
click at [147, 118] on button "Controleer" at bounding box center [184, 123] width 159 height 11
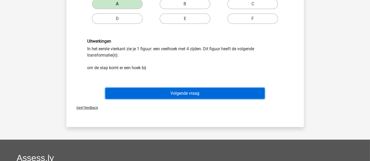
click at [169, 98] on button "Volgende vraag" at bounding box center [184, 93] width 159 height 11
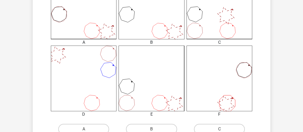
scroll to position [215, 0]
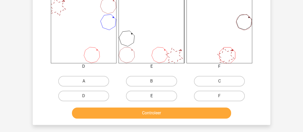
drag, startPoint x: 166, startPoint y: 97, endPoint x: 168, endPoint y: 111, distance: 14.0
click at [166, 97] on label "E" at bounding box center [151, 96] width 51 height 11
click at [155, 97] on input "E" at bounding box center [152, 97] width 3 height 3
radio input "true"
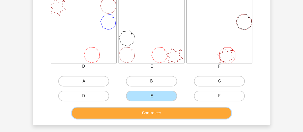
click at [169, 113] on button "Controleer" at bounding box center [151, 112] width 159 height 11
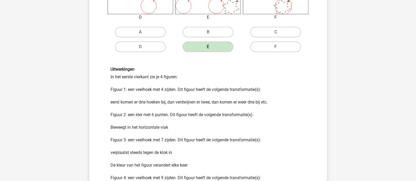
scroll to position [314, 0]
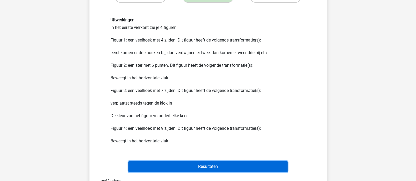
click at [234, 145] on button "Resultaten" at bounding box center [207, 166] width 159 height 11
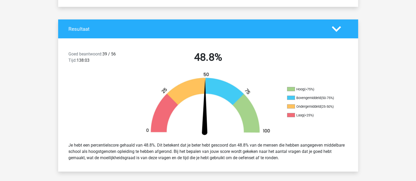
scroll to position [99, 0]
